Goal: Find specific page/section: Find specific page/section

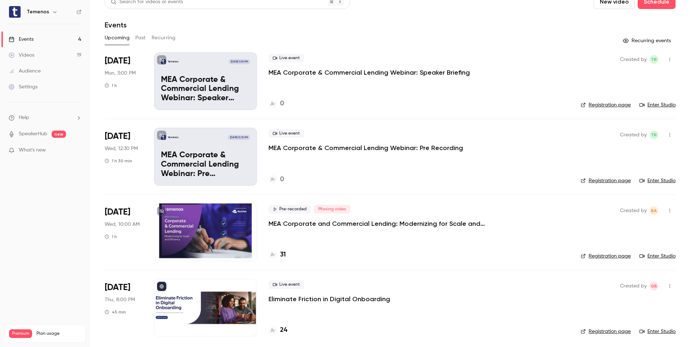
scroll to position [12, 0]
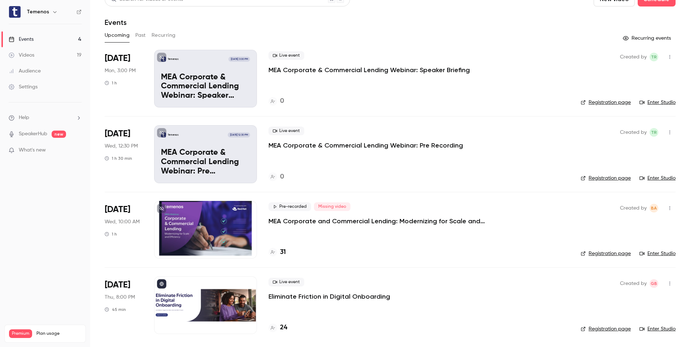
drag, startPoint x: 288, startPoint y: 251, endPoint x: 282, endPoint y: 253, distance: 6.2
click at [284, 252] on div "31" at bounding box center [418, 253] width 301 height 10
drag, startPoint x: 282, startPoint y: 253, endPoint x: 277, endPoint y: 256, distance: 5.0
click at [277, 256] on div "31" at bounding box center [276, 253] width 17 height 10
